Goal: Navigation & Orientation: Find specific page/section

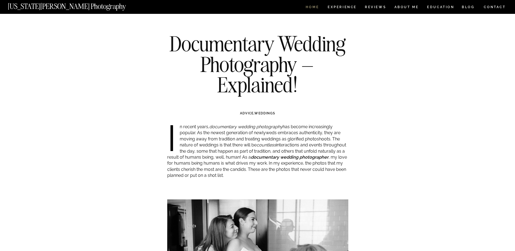
click at [306, 5] on nav "HOME" at bounding box center [312, 7] width 15 height 5
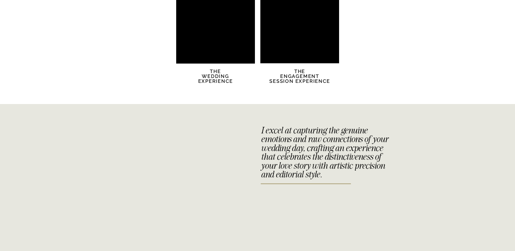
scroll to position [1113, 0]
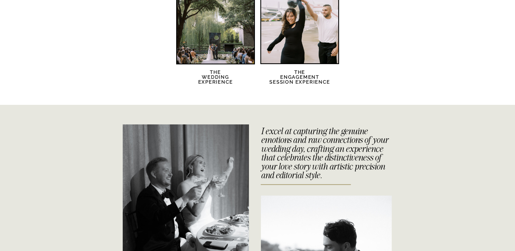
click at [292, 43] on div at bounding box center [299, 24] width 77 height 77
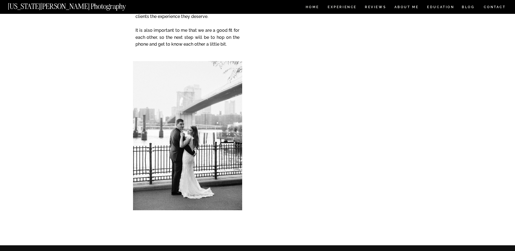
scroll to position [1528, 0]
